Goal: Task Accomplishment & Management: Complete application form

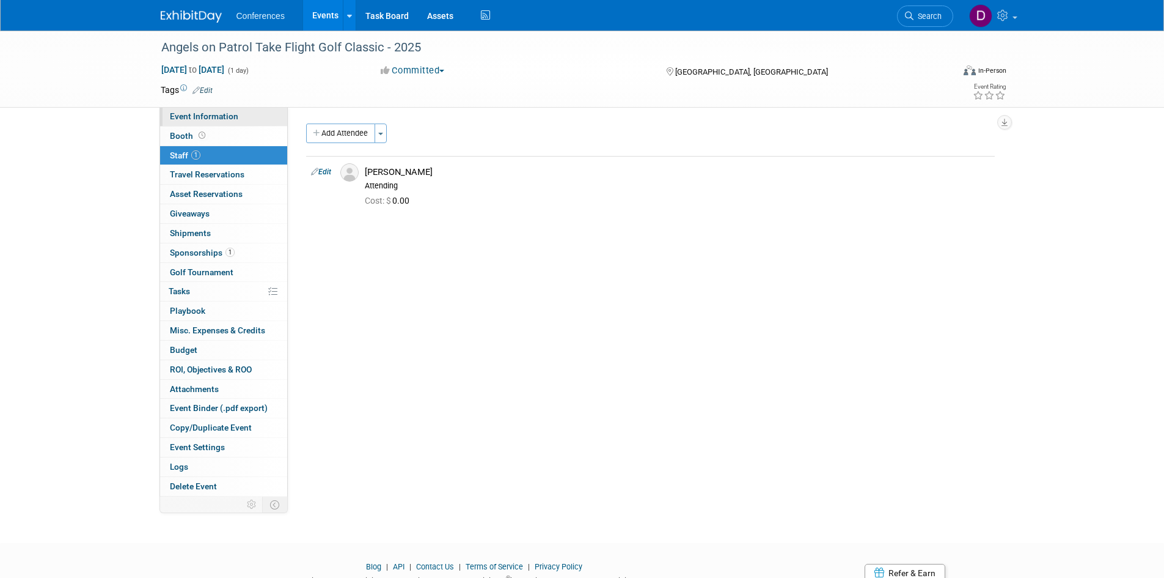
click at [201, 119] on span "Event Information" at bounding box center [204, 116] width 68 height 10
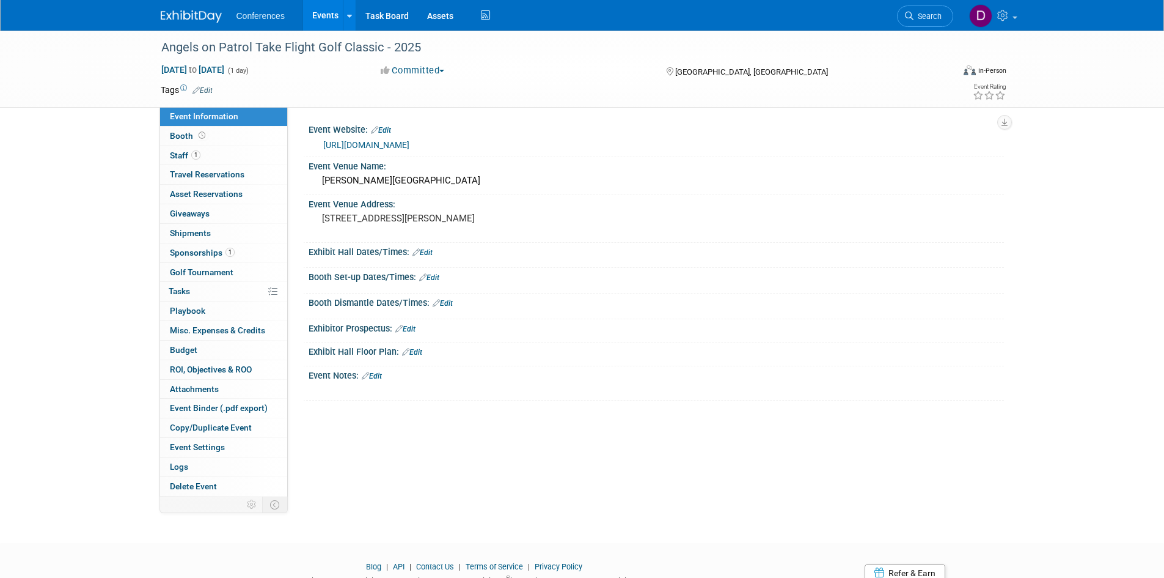
click at [185, 22] on img at bounding box center [191, 16] width 61 height 12
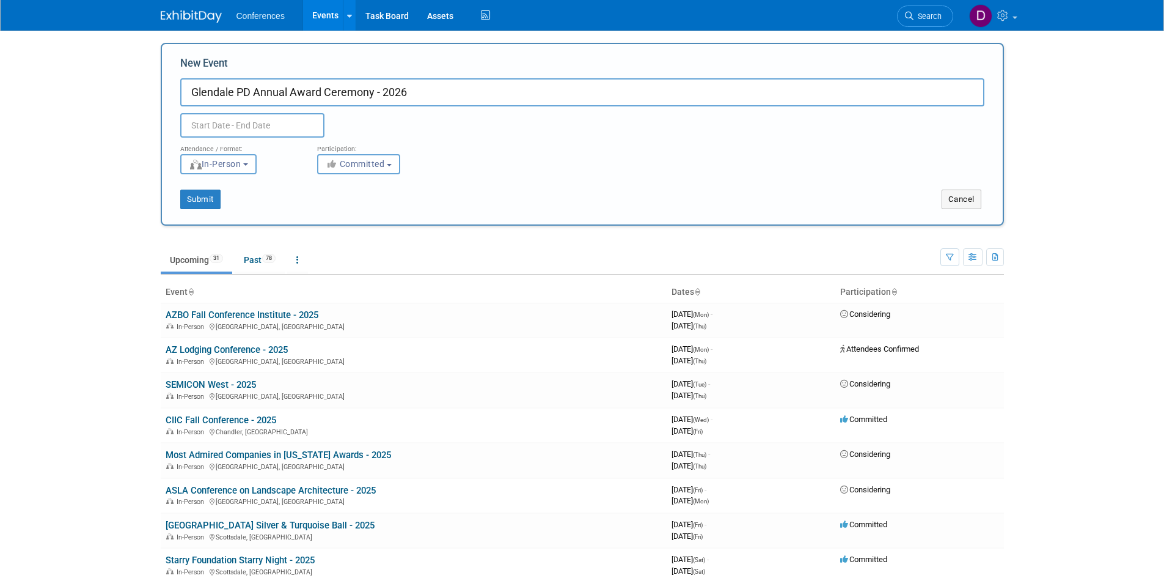
type input "Glendale PD Annual Award Ceremony - 2026"
click at [292, 127] on input "text" at bounding box center [252, 125] width 144 height 24
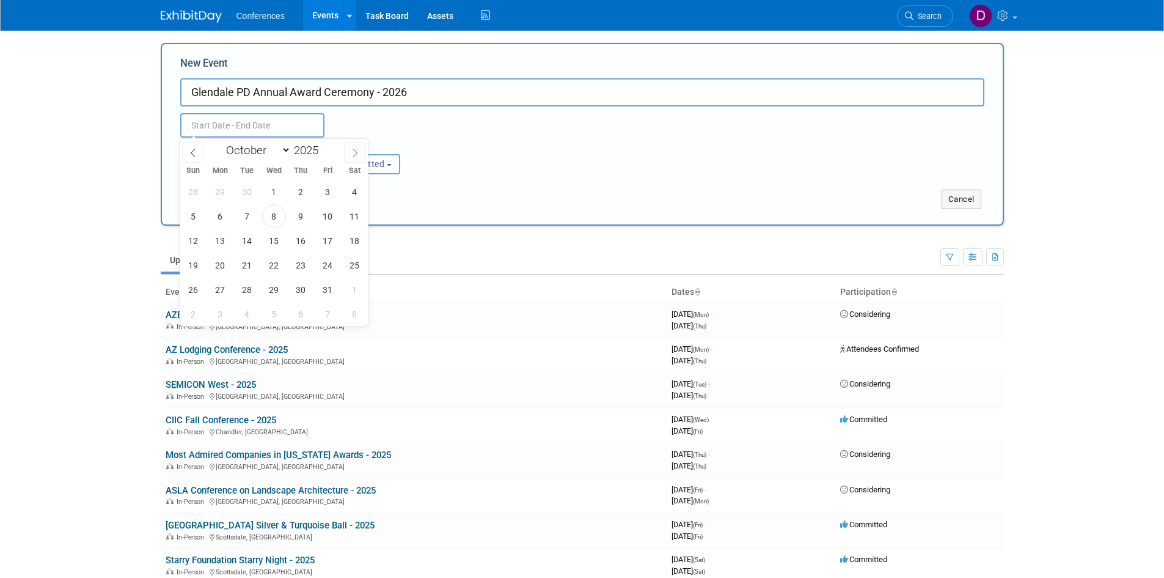
click at [351, 153] on icon at bounding box center [355, 153] width 9 height 9
select select "11"
click at [351, 153] on icon at bounding box center [355, 153] width 9 height 9
type input "2026"
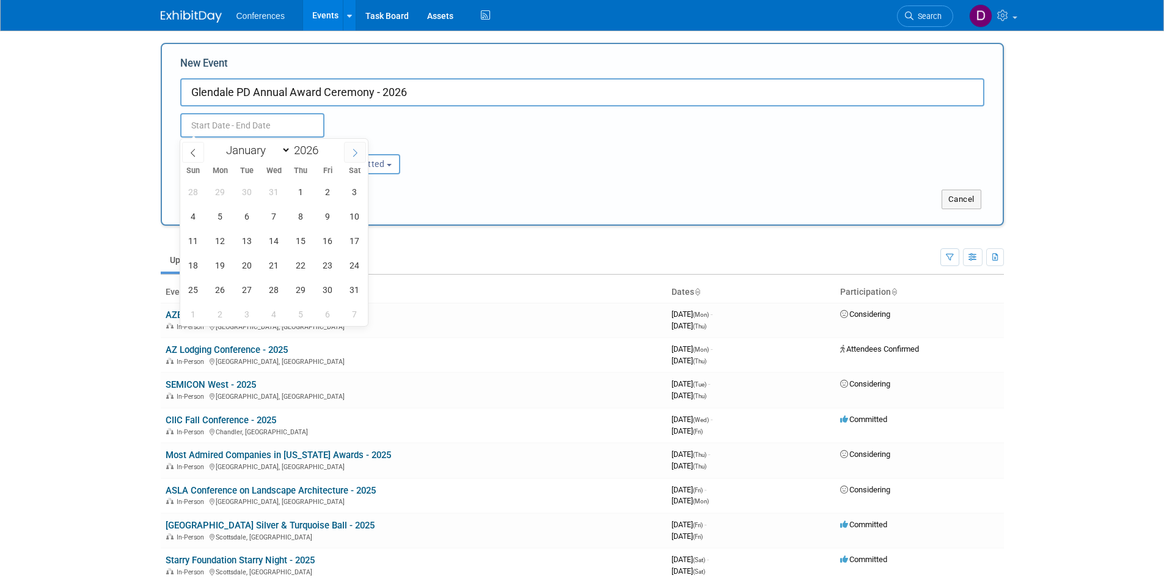
click at [351, 153] on icon at bounding box center [355, 153] width 9 height 9
select select "2"
click at [195, 189] on span "1" at bounding box center [194, 192] width 24 height 24
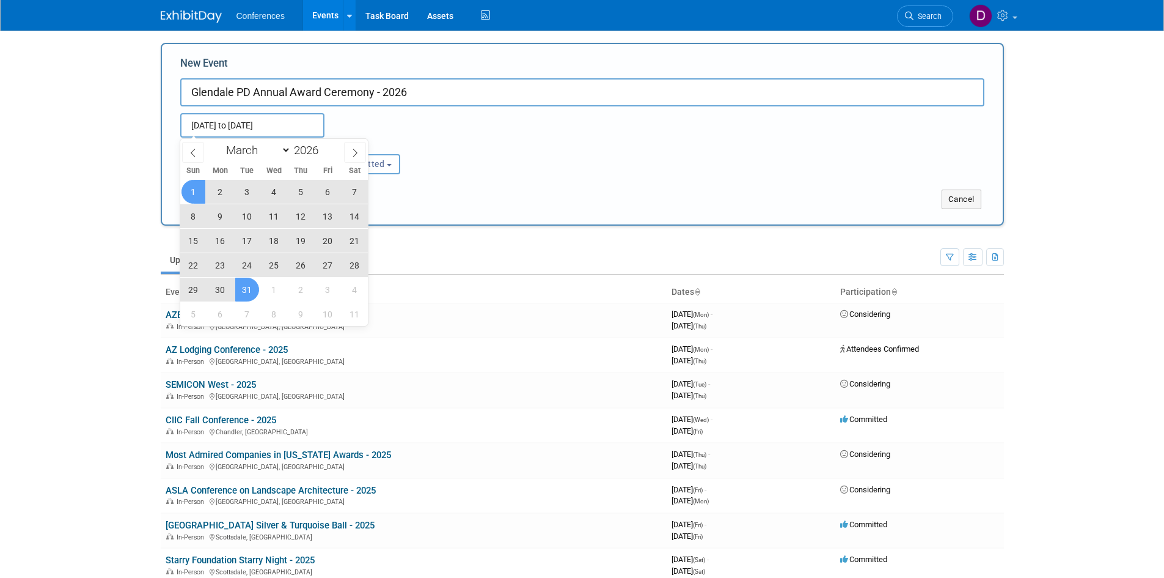
click at [249, 288] on span "31" at bounding box center [247, 290] width 24 height 24
type input "Mar 1, 2026 to Mar 31, 2026"
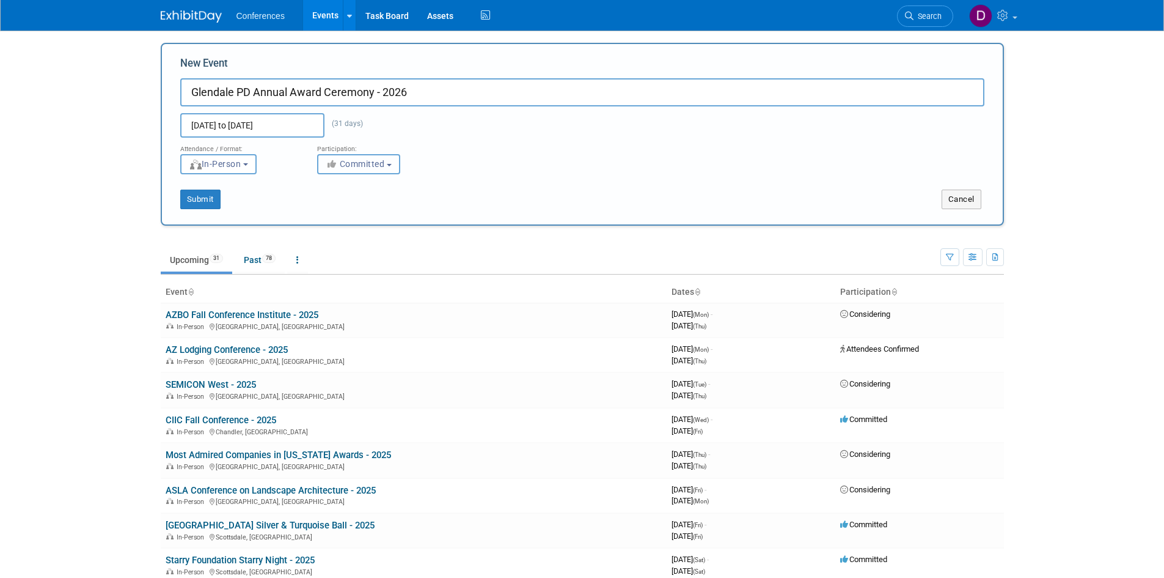
click at [358, 169] on button "Committed" at bounding box center [358, 164] width 83 height 20
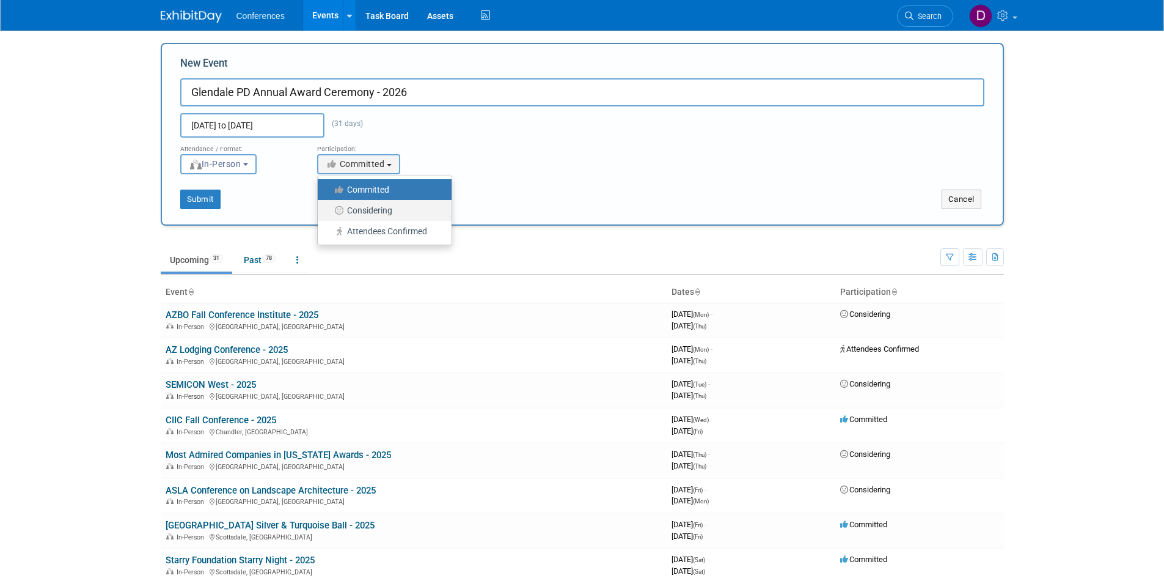
click at [379, 208] on label "Considering" at bounding box center [382, 210] width 116 height 16
click at [329, 208] on input "Considering" at bounding box center [325, 211] width 8 height 8
select select "2"
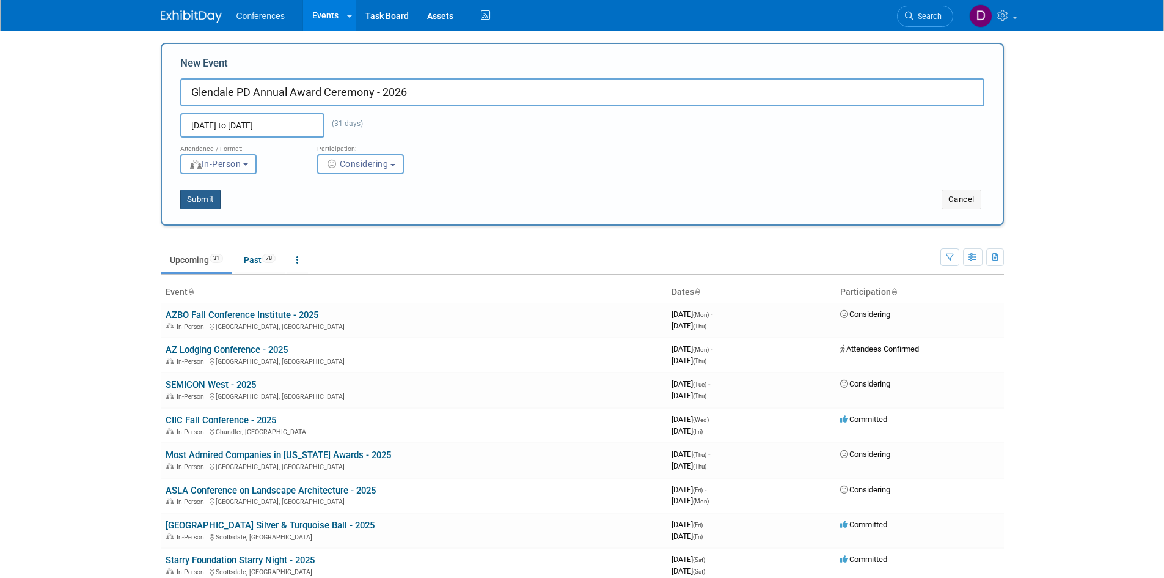
click at [208, 204] on button "Submit" at bounding box center [200, 199] width 40 height 20
